Goal: Information Seeking & Learning: Learn about a topic

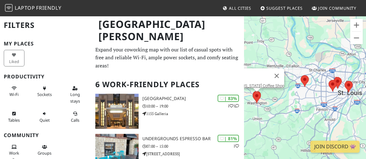
scroll to position [2, 0]
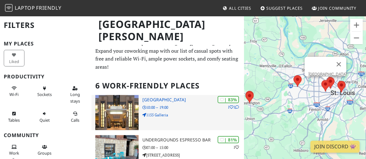
click at [164, 96] on div "| 83% 1 1 [GEOGRAPHIC_DATA] 10:00 – 19:00 1155 Galleria" at bounding box center [193, 112] width 102 height 35
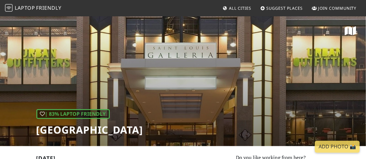
drag, startPoint x: 35, startPoint y: 130, endPoint x: 157, endPoint y: 133, distance: 122.1
click at [157, 133] on div "| 83% Laptop Friendly Saint Louis Galleria" at bounding box center [183, 81] width 366 height 131
